Goal: Information Seeking & Learning: Find specific fact

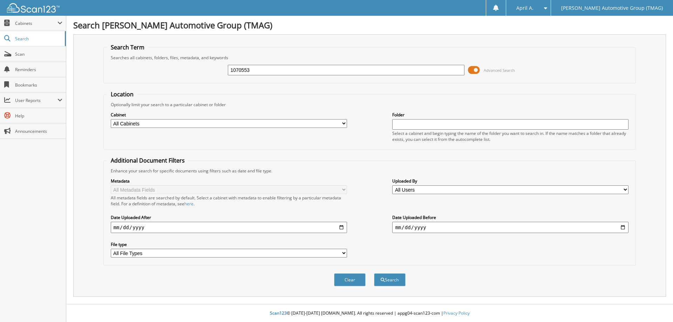
type input "1070553"
click at [374, 273] on button "Search" at bounding box center [390, 279] width 32 height 13
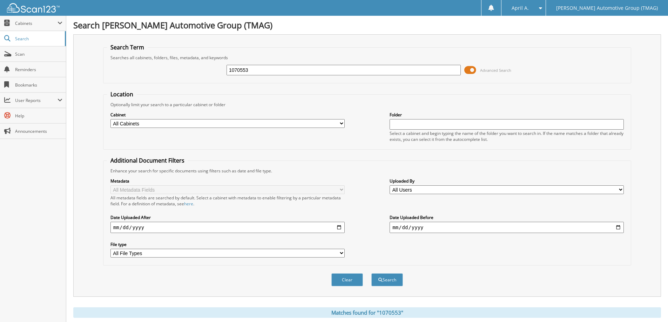
scroll to position [137, 0]
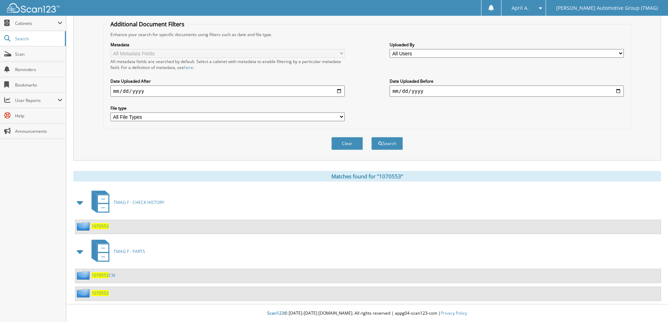
click at [103, 223] on span "1070553" at bounding box center [99, 226] width 17 height 6
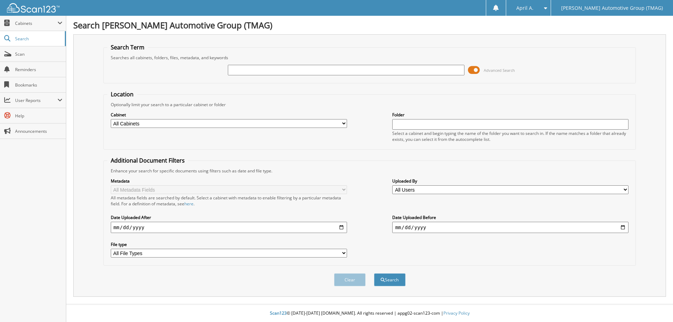
click at [289, 70] on input "text" at bounding box center [346, 70] width 236 height 11
type input "5044610"
click at [374, 273] on button "Search" at bounding box center [390, 279] width 32 height 13
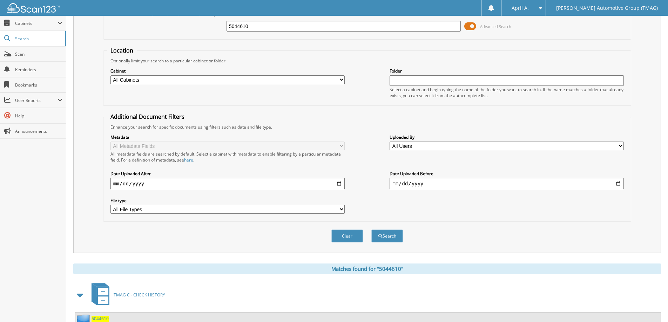
scroll to position [70, 0]
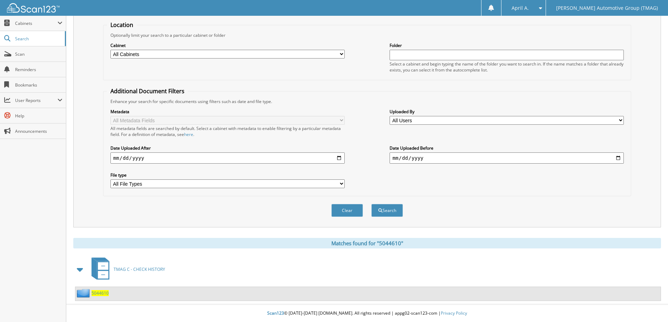
click at [96, 290] on div "5044610" at bounding box center [91, 293] width 33 height 9
click at [95, 295] on span "5044610" at bounding box center [99, 293] width 17 height 6
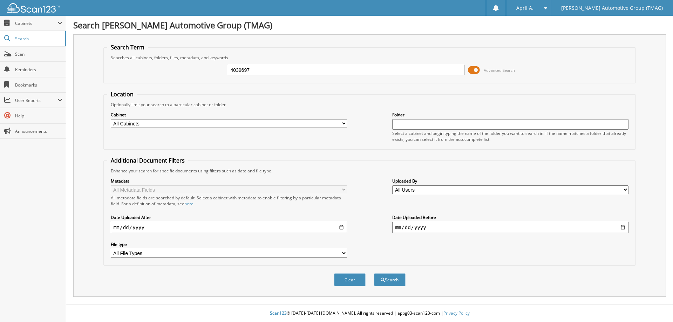
type input "4039697"
click at [374, 273] on button "Search" at bounding box center [390, 279] width 32 height 13
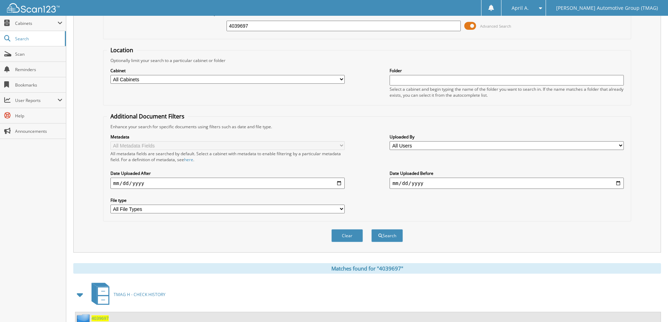
scroll to position [70, 0]
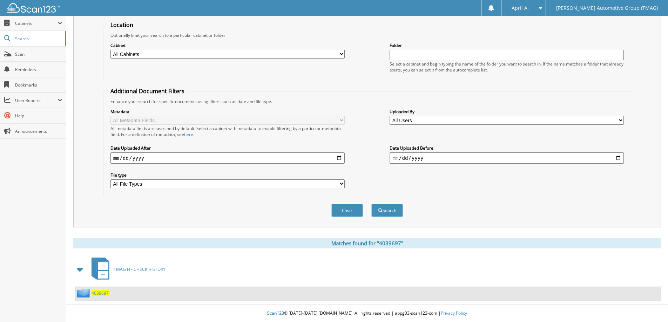
click at [96, 292] on span "4039697" at bounding box center [99, 293] width 17 height 6
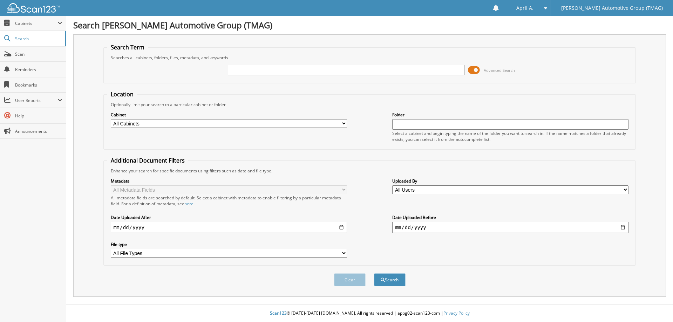
click at [244, 71] on input "text" at bounding box center [346, 70] width 236 height 11
type input "5044610"
click at [374, 273] on button "Search" at bounding box center [390, 279] width 32 height 13
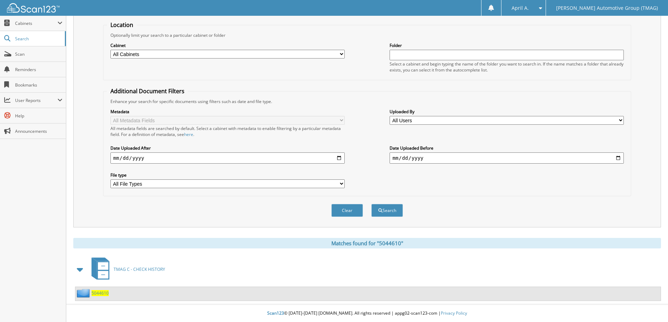
click at [102, 293] on span "5044610" at bounding box center [99, 293] width 17 height 6
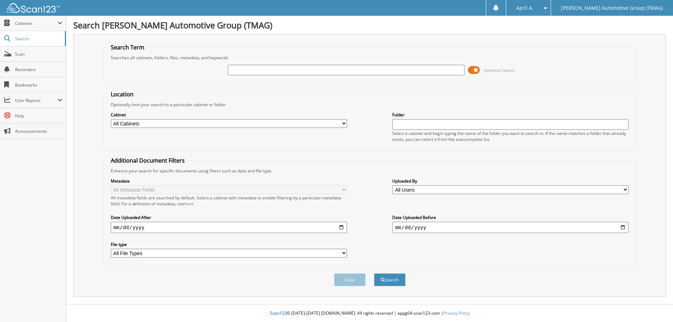
click at [253, 72] on input "text" at bounding box center [346, 70] width 236 height 11
type input "1070553"
click at [374, 273] on button "Search" at bounding box center [390, 279] width 32 height 13
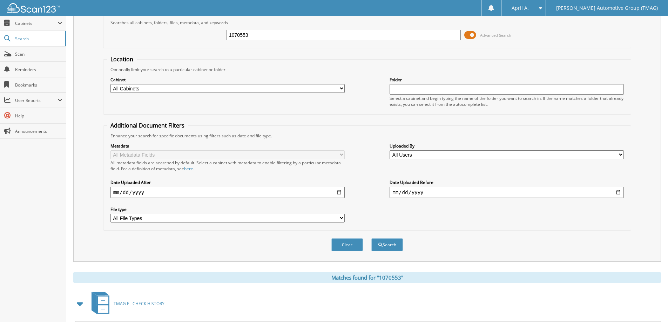
scroll to position [137, 0]
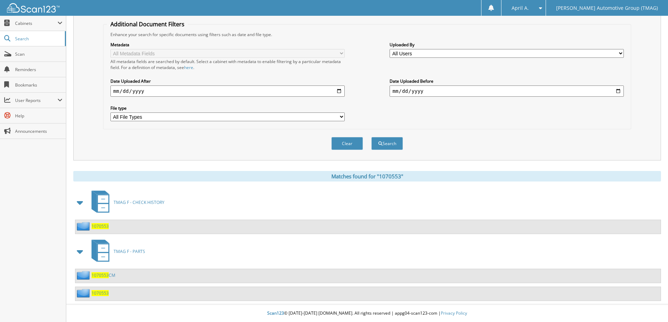
click at [101, 225] on span "1070553" at bounding box center [99, 226] width 17 height 6
